Goal: Task Accomplishment & Management: Manage account settings

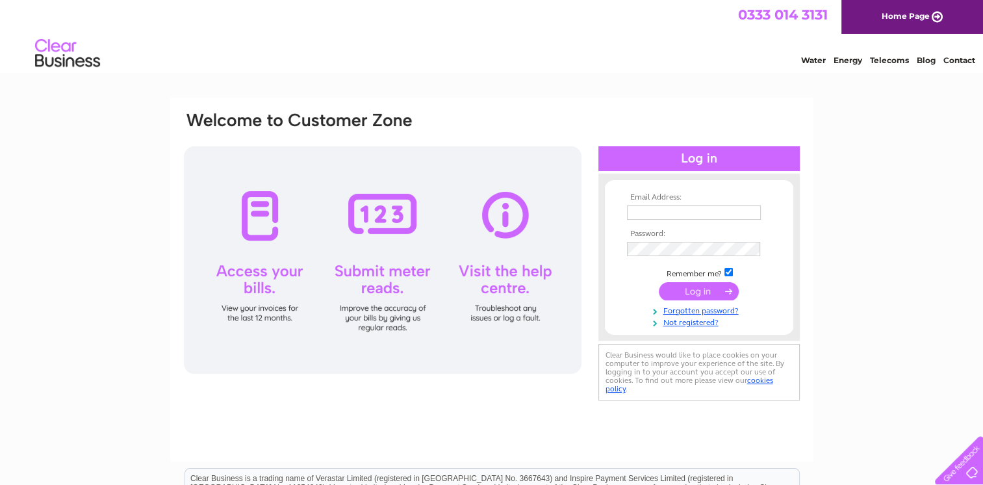
type input "wiltonstores@hotmail.com"
click at [702, 295] on input "submit" at bounding box center [699, 291] width 80 height 18
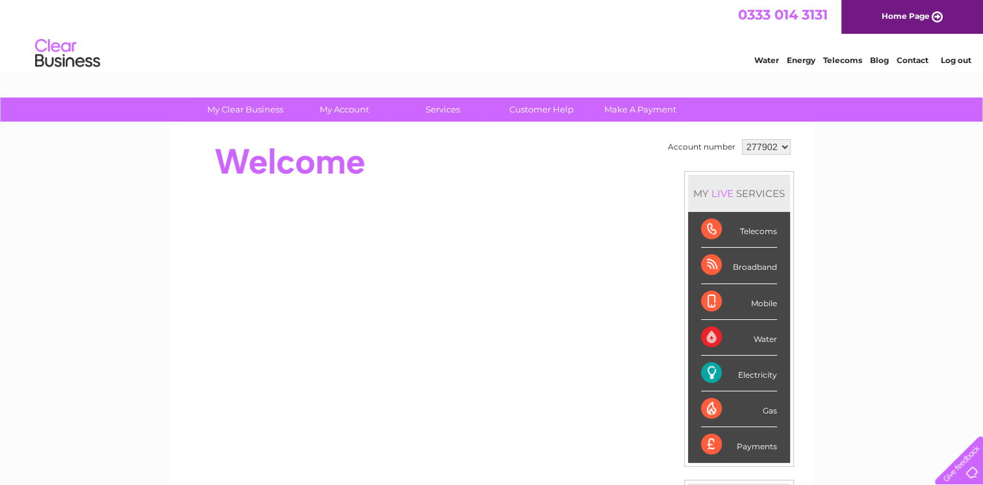
click at [738, 376] on div "Electricity" at bounding box center [739, 373] width 76 height 36
click at [735, 366] on div "Electricity" at bounding box center [739, 373] width 76 height 36
click at [727, 377] on div "Electricity" at bounding box center [739, 373] width 76 height 36
click at [351, 114] on link "My Account" at bounding box center [343, 109] width 107 height 24
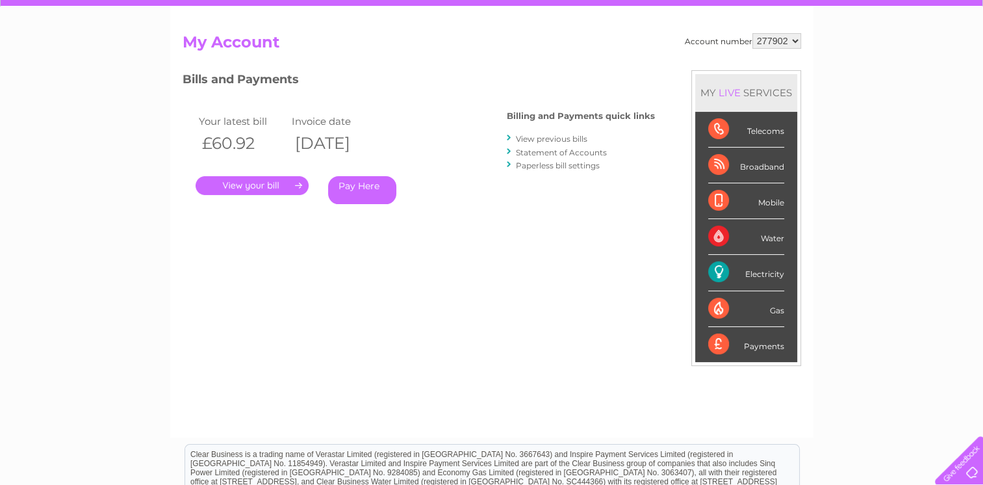
scroll to position [115, 0]
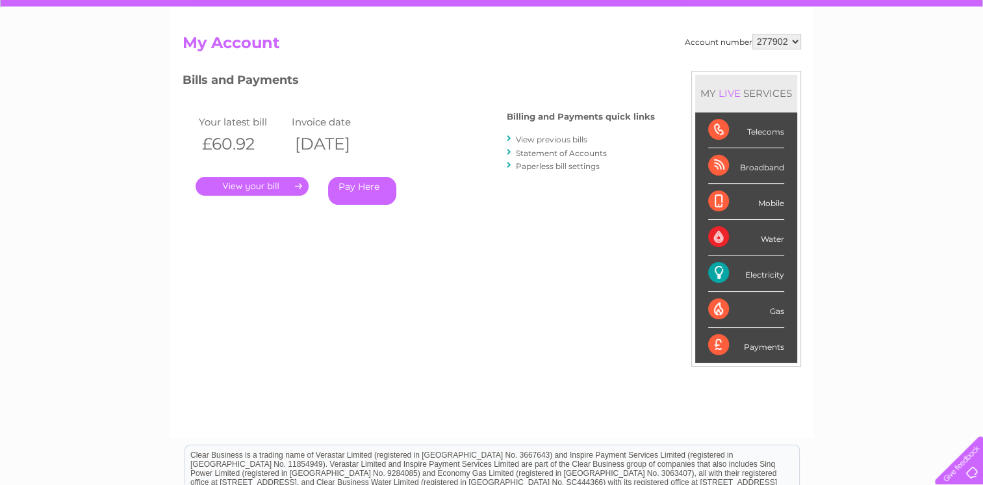
click at [579, 140] on link "View previous bills" at bounding box center [551, 140] width 71 height 10
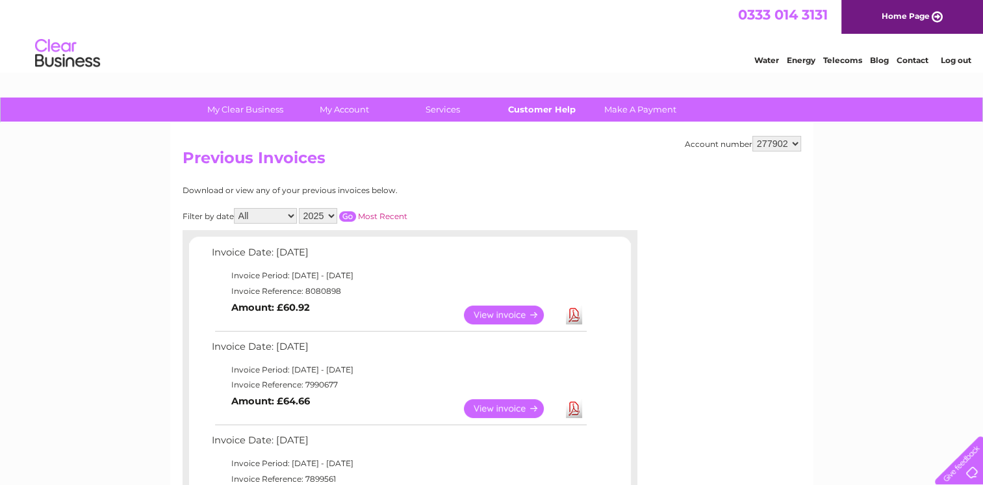
click at [548, 120] on link "Customer Help" at bounding box center [541, 109] width 107 height 24
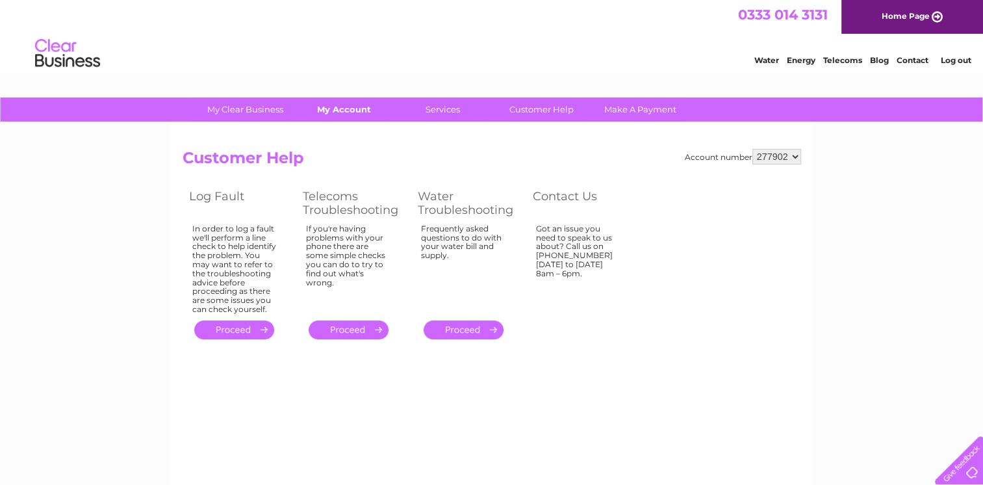
click at [355, 120] on link "My Account" at bounding box center [343, 109] width 107 height 24
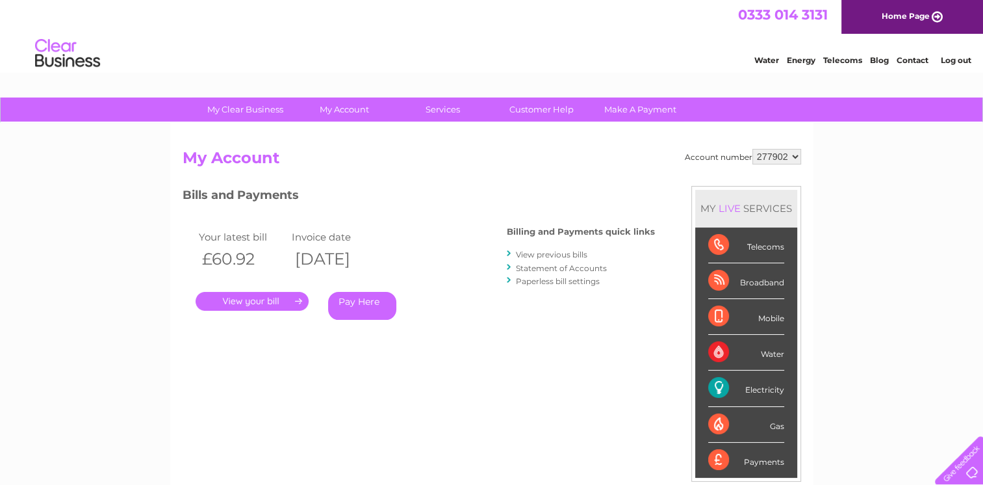
click at [790, 158] on select "277902" at bounding box center [776, 157] width 49 height 16
click at [840, 161] on div "My Clear Business Login Details My Details My Preferences Link Account My Accou…" at bounding box center [491, 436] width 983 height 678
click at [565, 396] on div "Account number 277902 My Account MY LIVE SERVICES Telecoms Broadband Mobile Wat…" at bounding box center [492, 344] width 619 height 391
